Goal: Check status: Check status

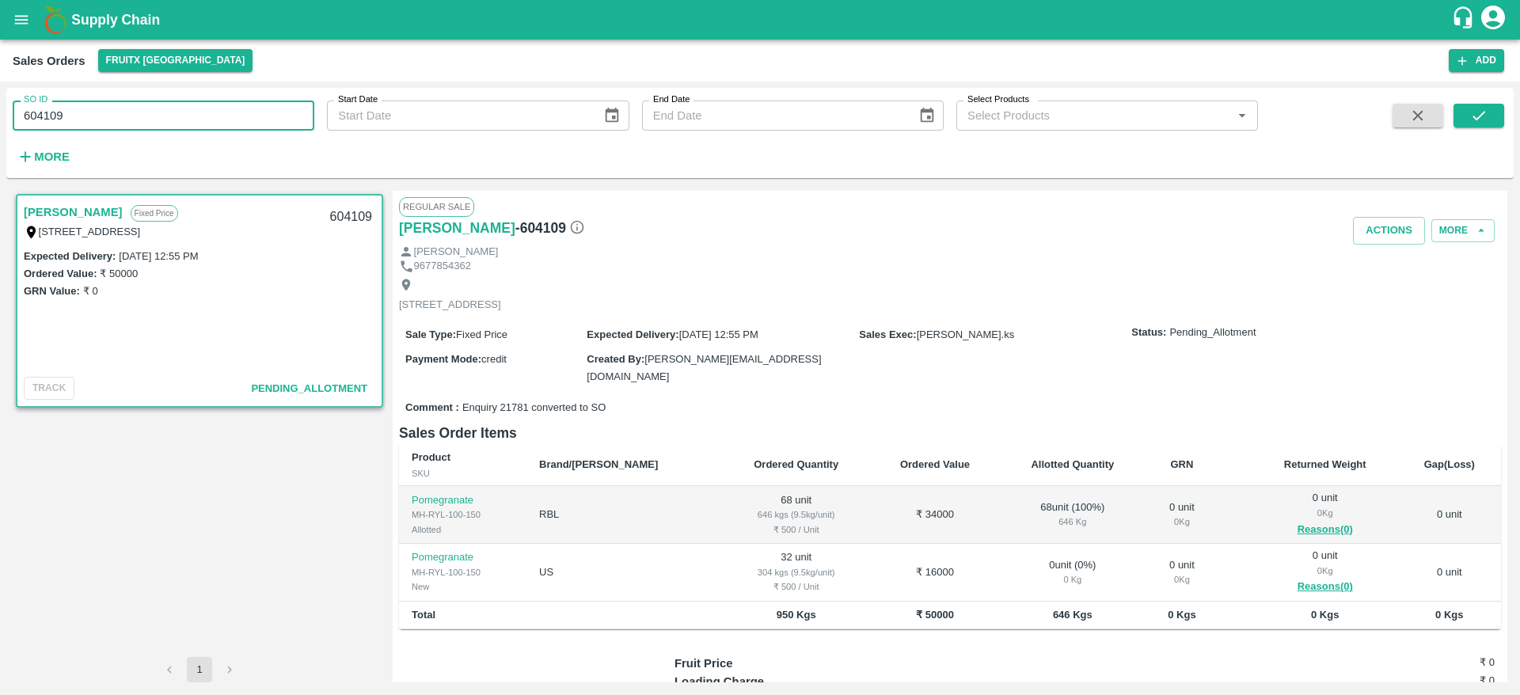
click at [0, 131] on div "SO ID 604109 SO ID Start Date Start Date End Date End Date Select Products Sele…" at bounding box center [760, 388] width 1520 height 613
click at [1490, 112] on button "submit" at bounding box center [1478, 116] width 51 height 24
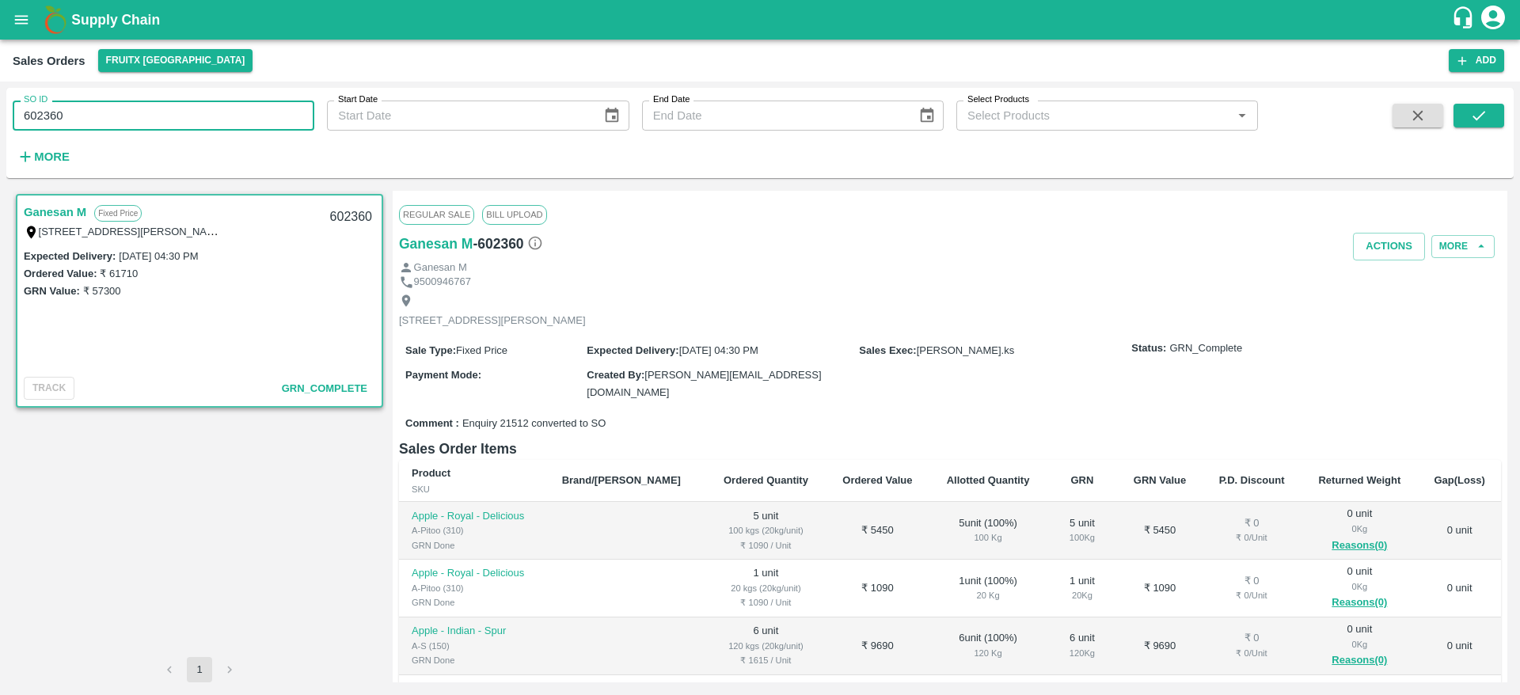
drag, startPoint x: 77, startPoint y: 123, endPoint x: 0, endPoint y: 118, distance: 77.0
click at [0, 118] on div "SO ID 602360 SO ID Start Date Start Date End Date End Date Select Products Sele…" at bounding box center [760, 388] width 1520 height 613
paste input "text"
drag, startPoint x: 1470, startPoint y: 101, endPoint x: 1472, endPoint y: 108, distance: 8.1
click at [1472, 108] on div "SO ID 602314 SO ID Start Date Start Date End Date End Date Select Products Sele…" at bounding box center [759, 133] width 1507 height 78
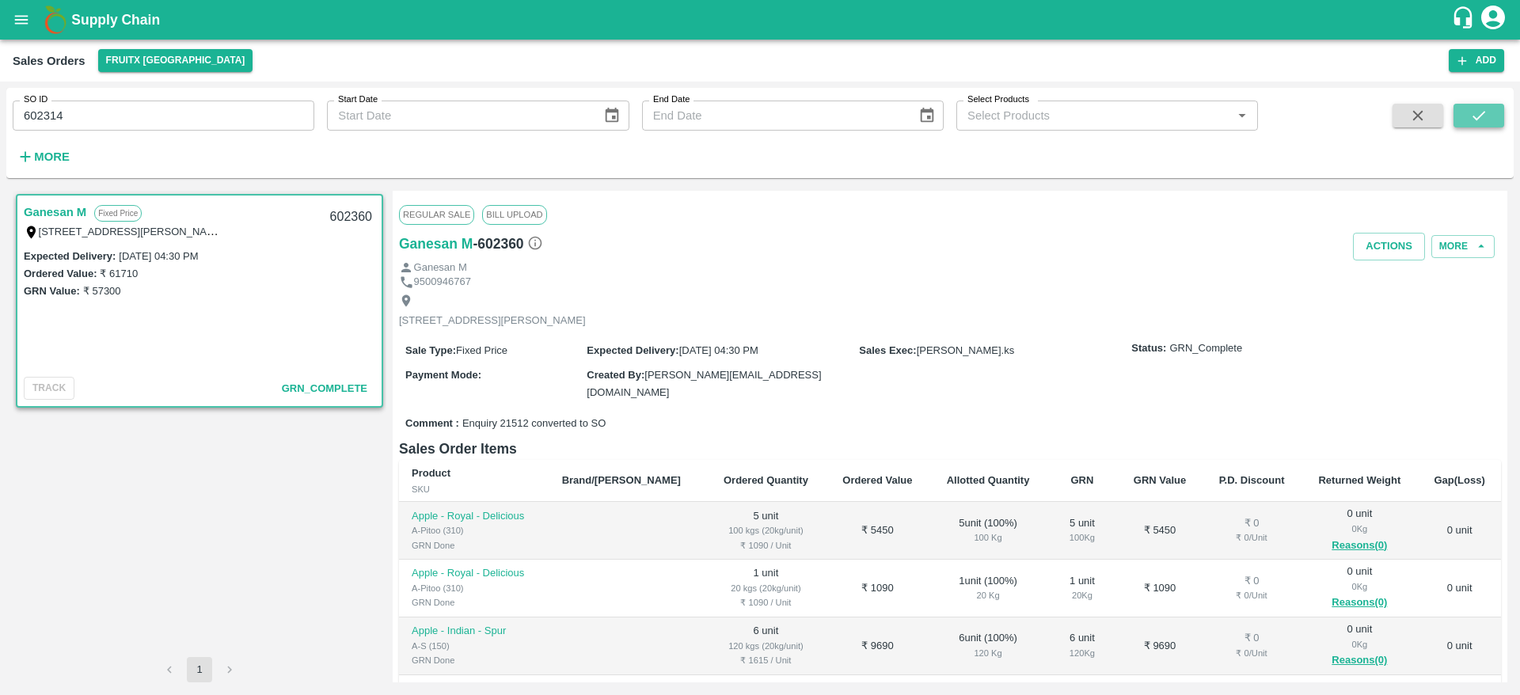
click at [1472, 108] on icon "submit" at bounding box center [1478, 115] width 17 height 17
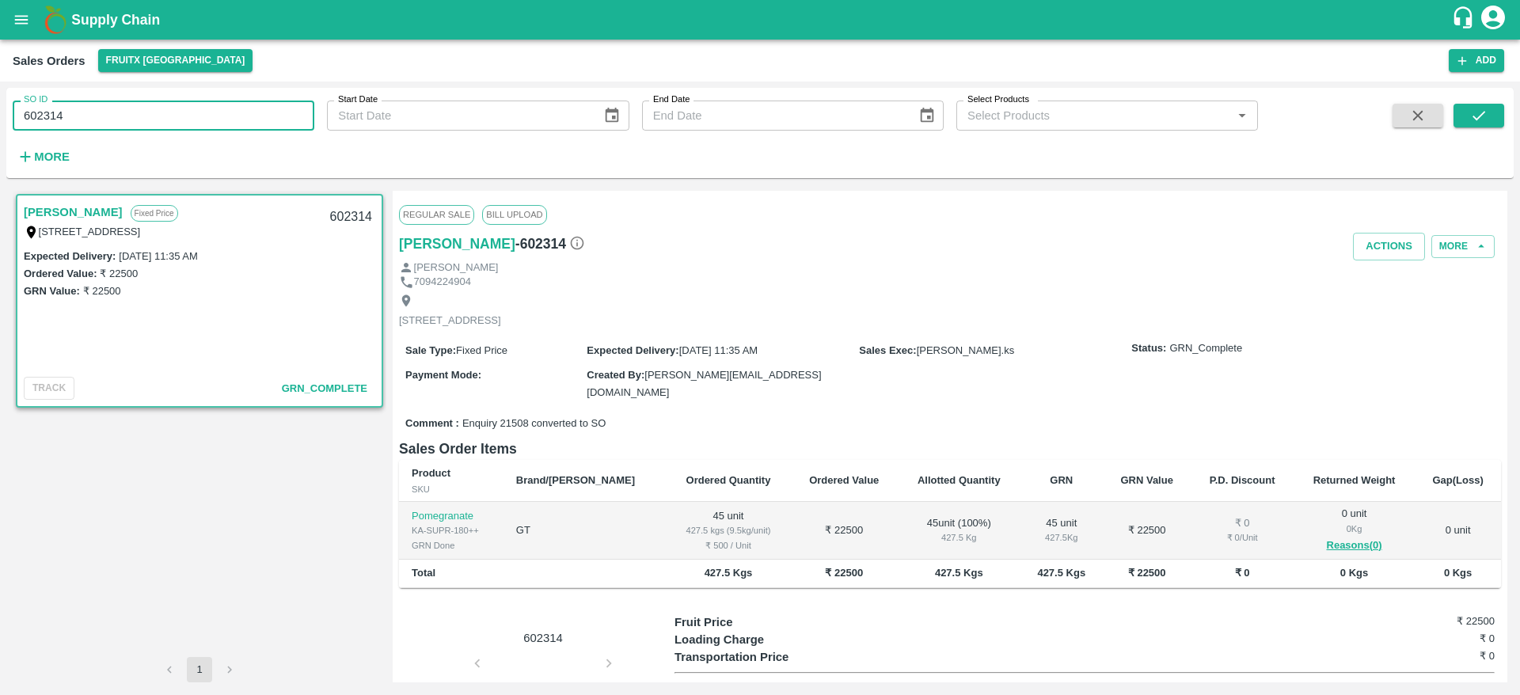
drag, startPoint x: 69, startPoint y: 108, endPoint x: 0, endPoint y: 122, distance: 70.2
click at [0, 122] on div "SO ID 602314 SO ID Start Date Start Date End Date End Date Select Products Sele…" at bounding box center [760, 388] width 1520 height 613
paste input "text"
type input "602234"
click at [1498, 115] on button "submit" at bounding box center [1478, 116] width 51 height 24
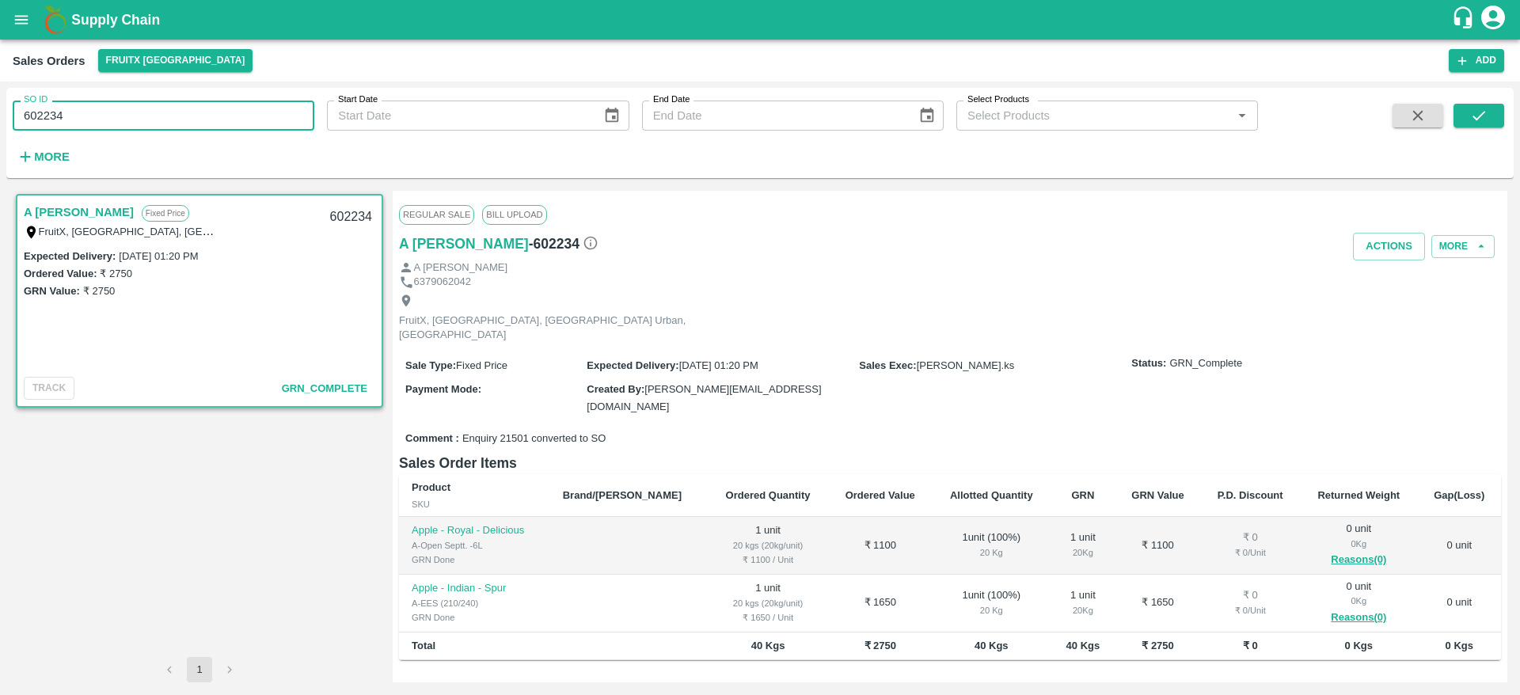
drag, startPoint x: 90, startPoint y: 116, endPoint x: 0, endPoint y: 120, distance: 90.3
click at [0, 120] on div "SO ID 602234 SO ID Start Date Start Date End Date End Date Select Products Sele…" at bounding box center [760, 388] width 1520 height 613
paste input "text"
click at [1472, 108] on icon "submit" at bounding box center [1478, 115] width 17 height 17
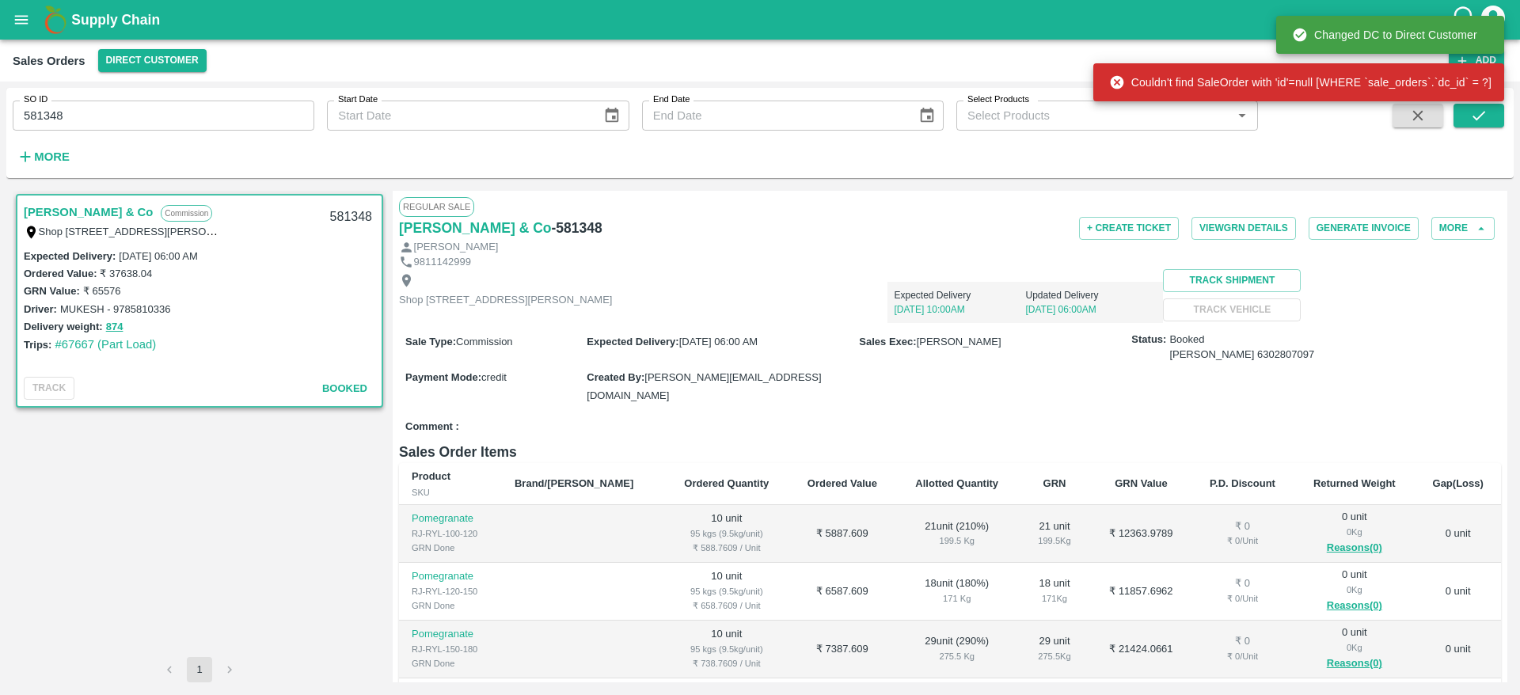
click at [83, 213] on link "D K Sapra & Co" at bounding box center [88, 212] width 129 height 21
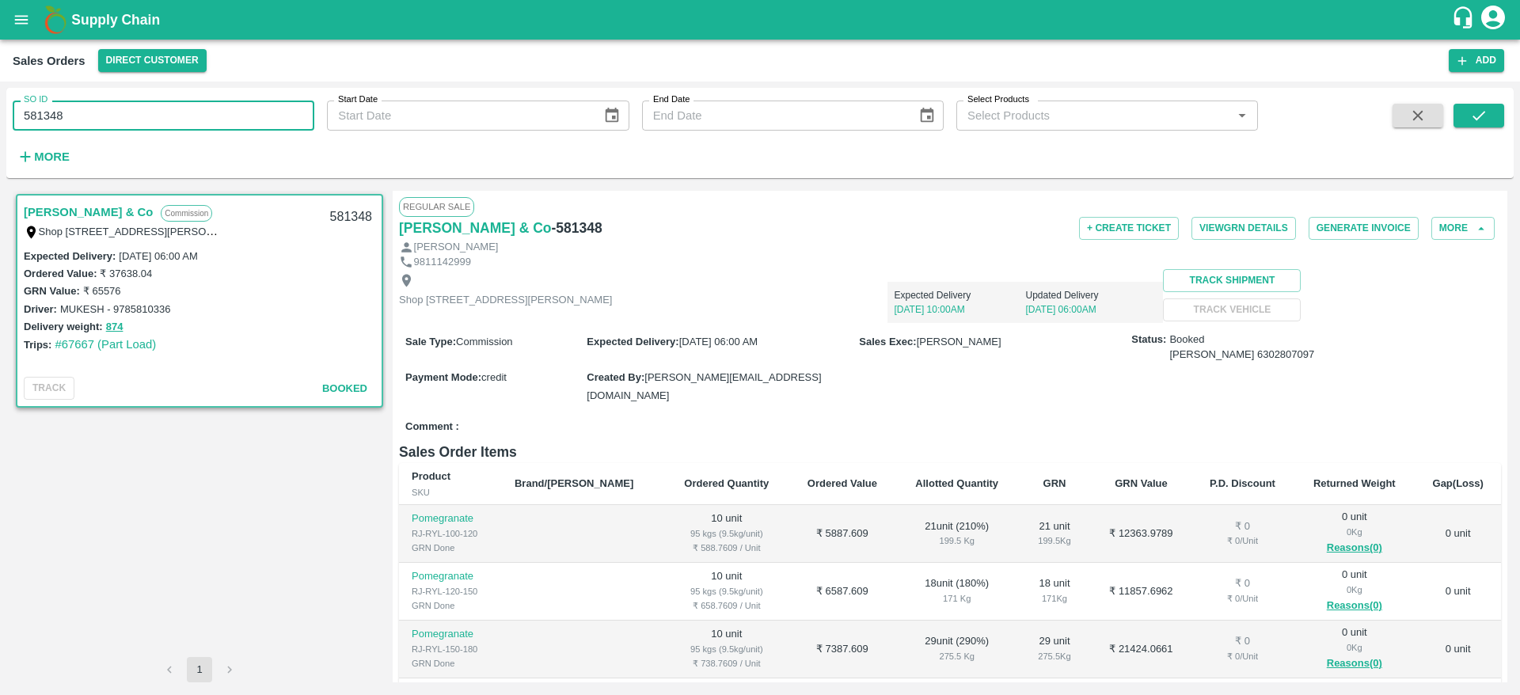
drag, startPoint x: 77, startPoint y: 115, endPoint x: 9, endPoint y: 128, distance: 69.4
click at [9, 128] on div "SO ID 581348 SO ID" at bounding box center [157, 109] width 314 height 43
paste input "text"
type input "369974"
click at [1490, 118] on button "submit" at bounding box center [1478, 116] width 51 height 24
